Goal: Information Seeking & Learning: Learn about a topic

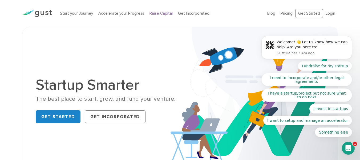
click at [158, 13] on link "Raise Capital" at bounding box center [161, 13] width 23 height 5
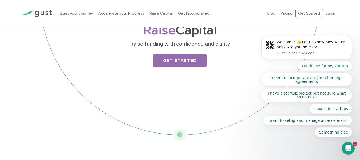
scroll to position [1, 0]
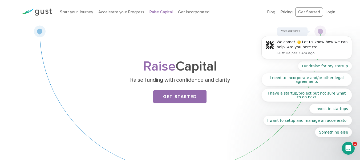
click at [237, 48] on div "Raise Capital Raise funding with confidence and clarity Get Started" at bounding box center [180, 100] width 293 height 151
click at [287, 11] on body "Welcome! 👋 Let us know how we can help. Are you here to: Gust Helper • 4m ago F…" at bounding box center [307, 48] width 102 height 189
click at [351, 40] on button "Dismiss notification" at bounding box center [350, 37] width 7 height 7
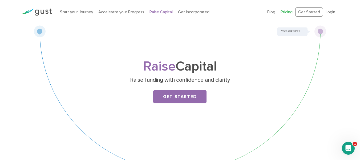
click at [287, 13] on link "Pricing" at bounding box center [287, 12] width 12 height 5
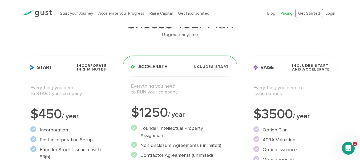
scroll to position [46, 0]
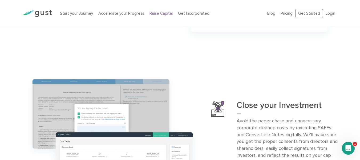
scroll to position [473, 0]
